Goal: Check status: Check status

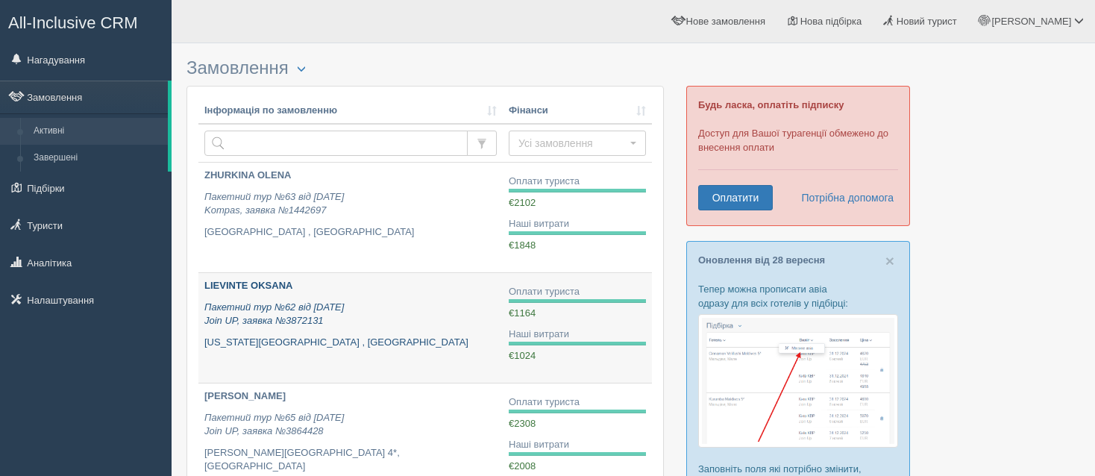
click at [352, 316] on p "Пакетний тур №62 від [DATE] Join UP, заявка №3872131" at bounding box center [350, 315] width 292 height 28
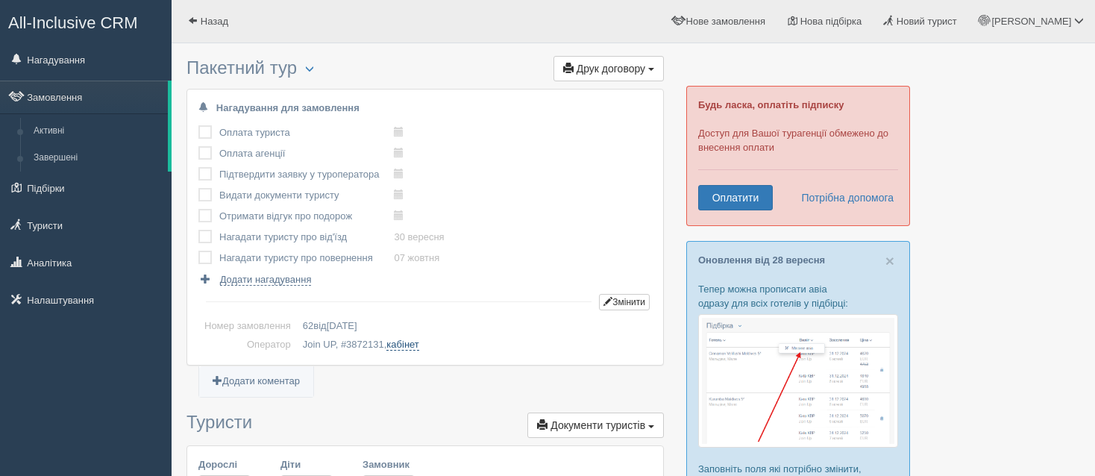
click at [410, 344] on link "кабінет" at bounding box center [402, 345] width 32 height 12
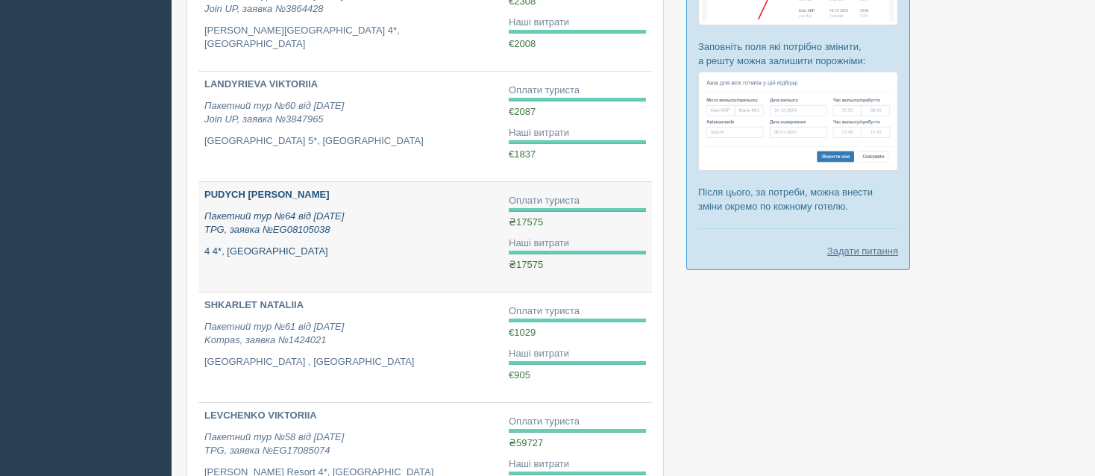
scroll to position [448, 0]
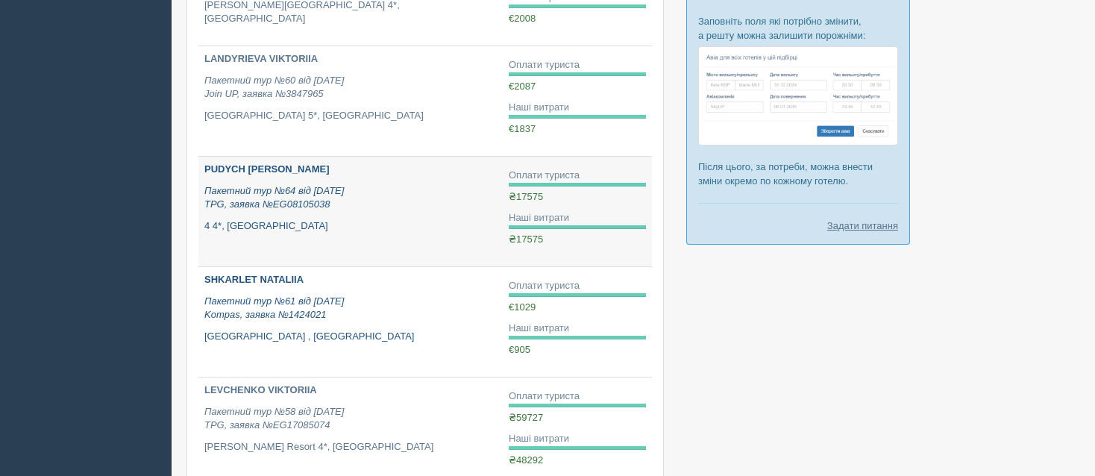
click at [262, 311] on icon "Пакетний тур №61 від 28.08.2025 Kompas, заявка №1424021" at bounding box center [273, 307] width 139 height 25
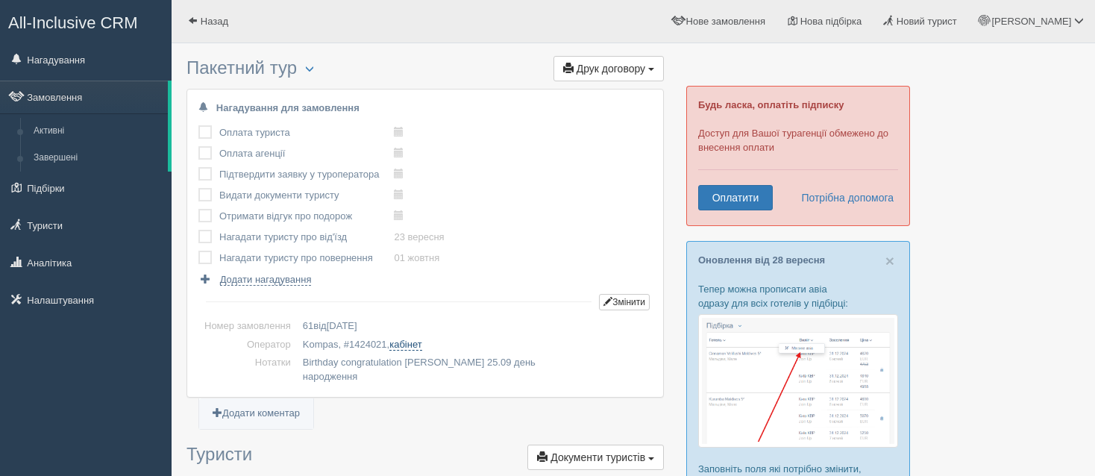
click at [407, 344] on link "кабінет" at bounding box center [405, 345] width 32 height 12
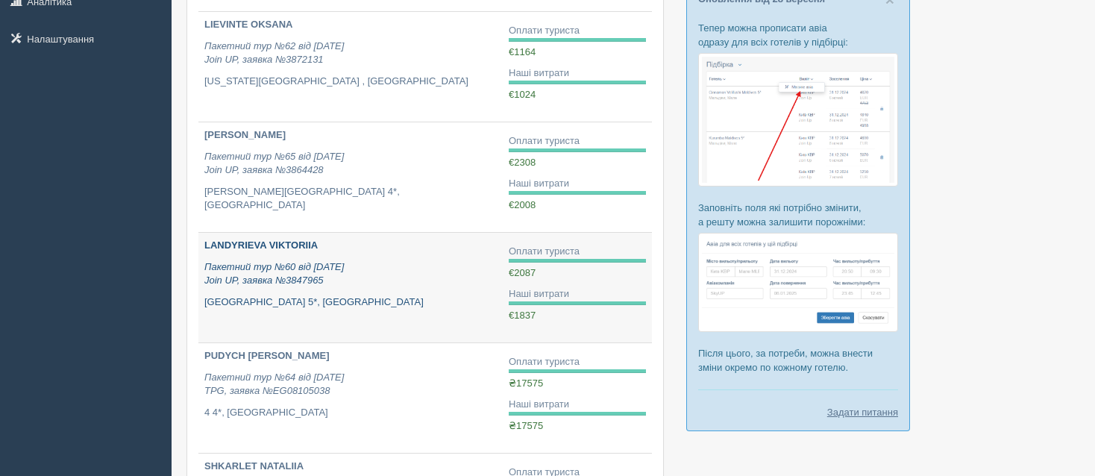
scroll to position [224, 0]
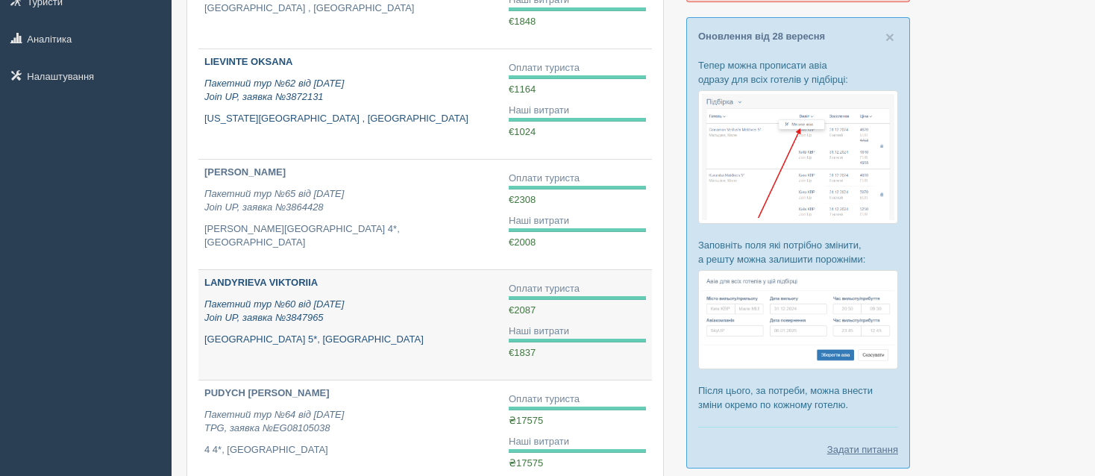
click at [394, 107] on div "LIEVINTE [PERSON_NAME] Пакетний тур №62 від [DATE] Join UP, заявка №3872131 [US…" at bounding box center [350, 90] width 292 height 70
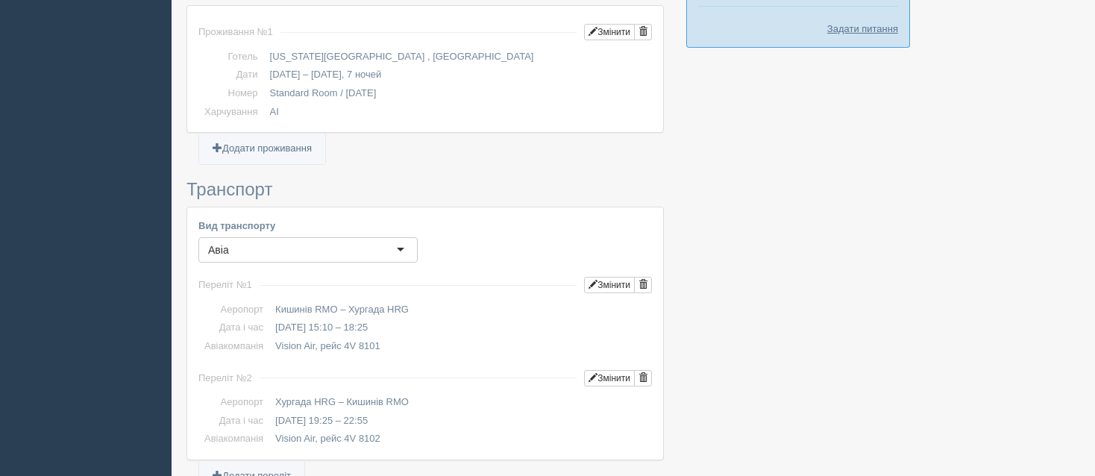
scroll to position [671, 0]
